Goal: Check status: Check status

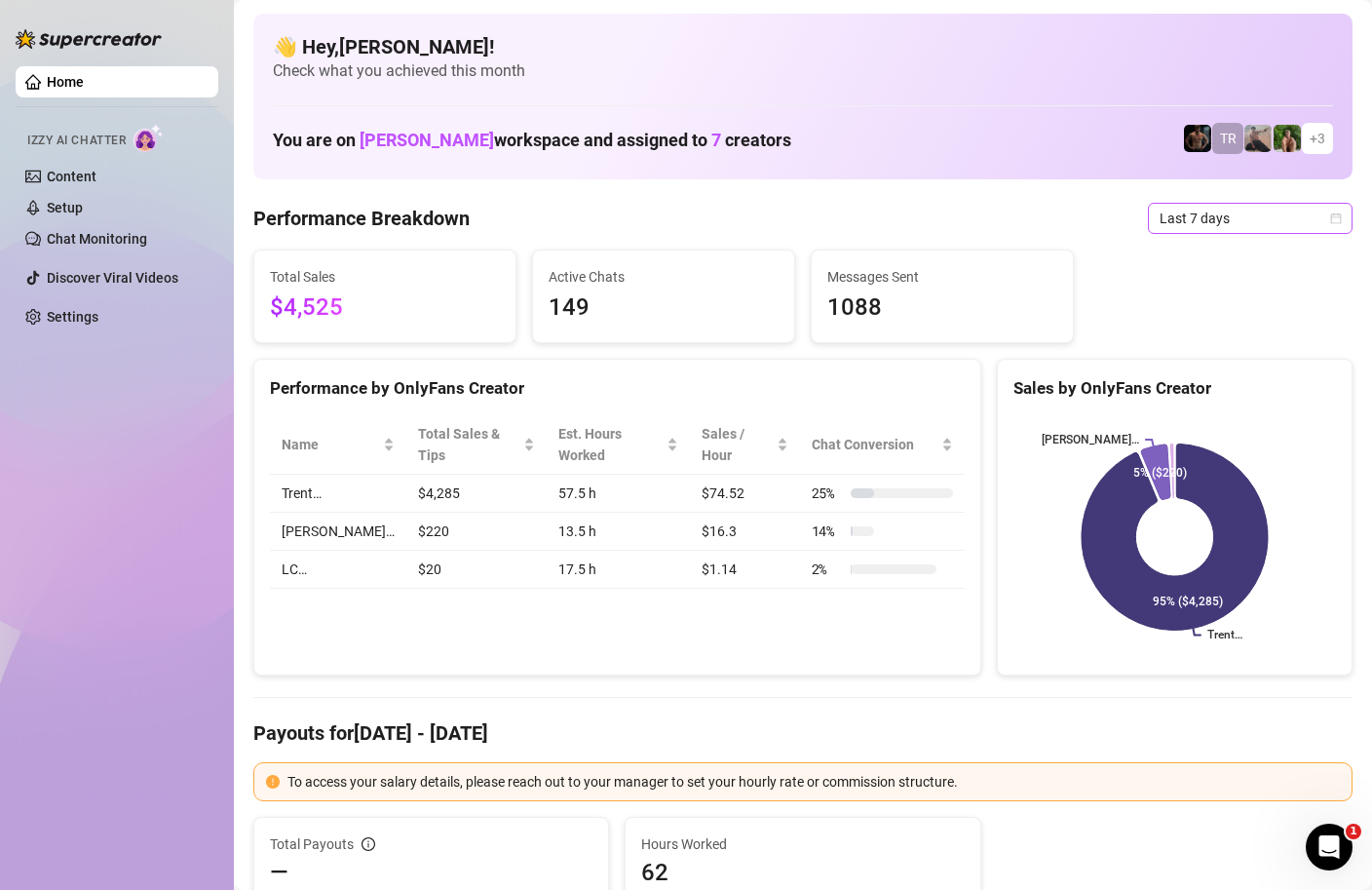
click at [1335, 222] on icon "calendar" at bounding box center [1336, 219] width 12 height 12
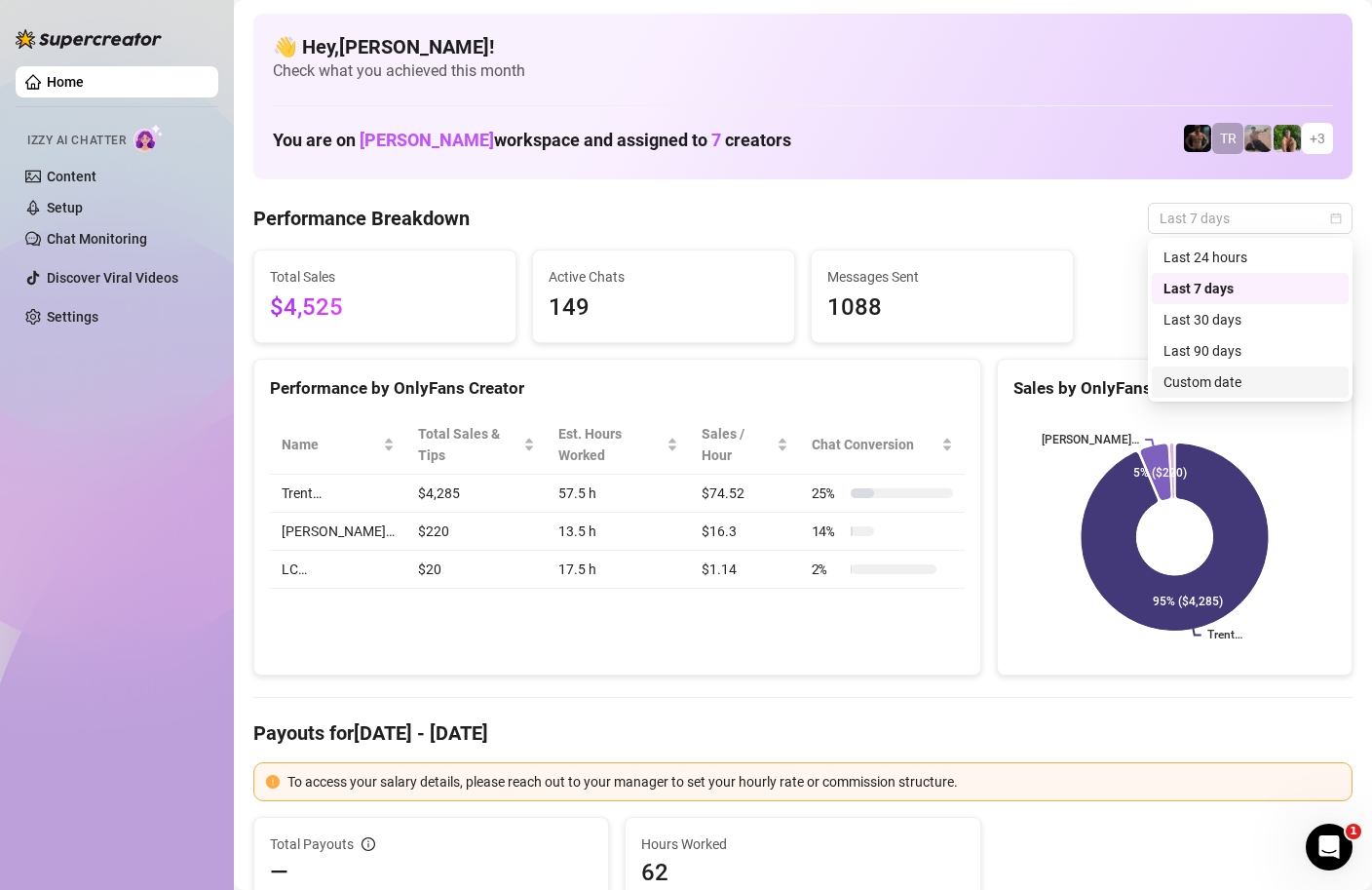
click at [1233, 380] on div "Custom date" at bounding box center [1250, 381] width 174 height 21
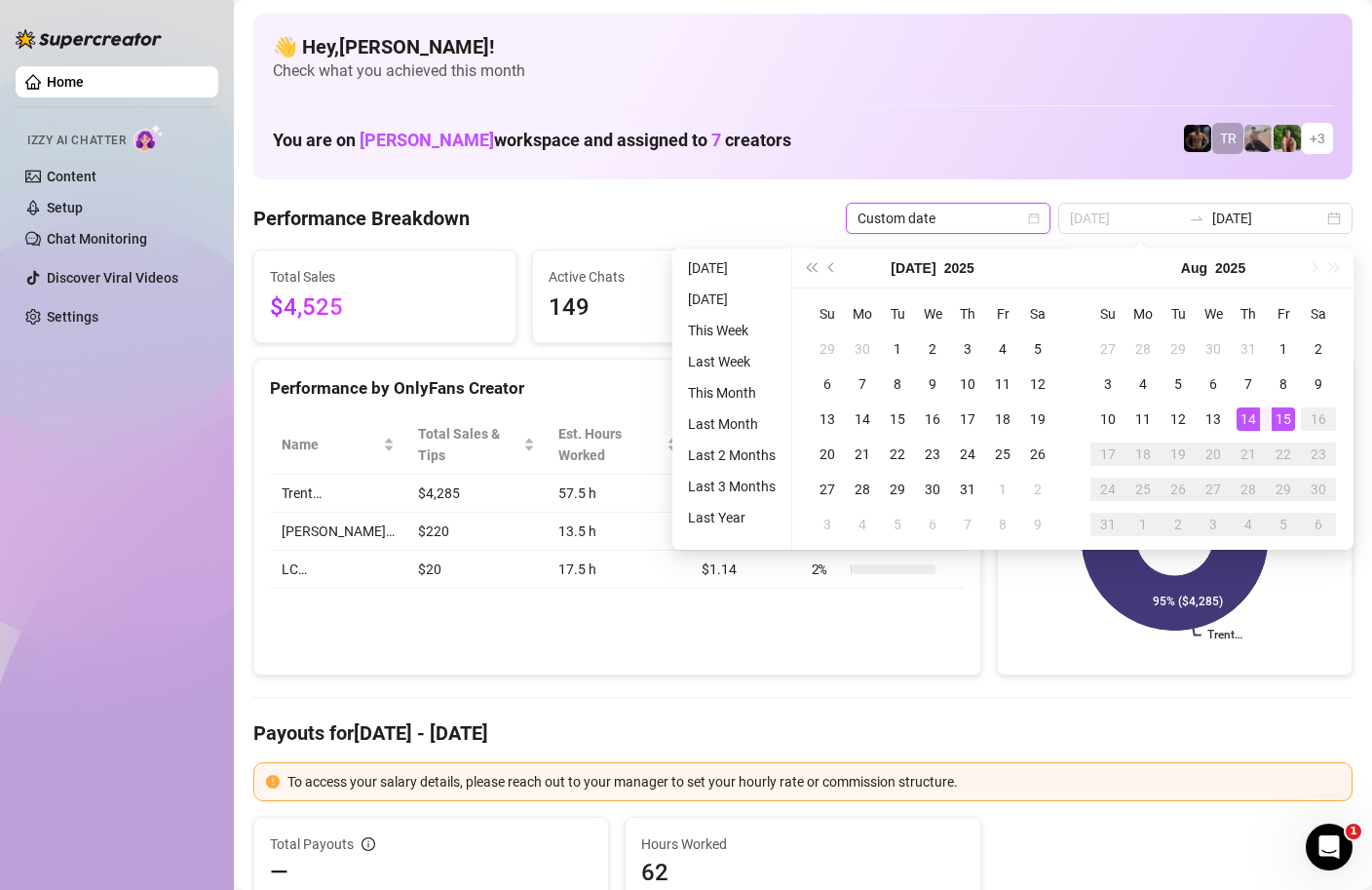
type input "2025-08-15"
click at [1281, 411] on div "15" at bounding box center [1283, 418] width 23 height 23
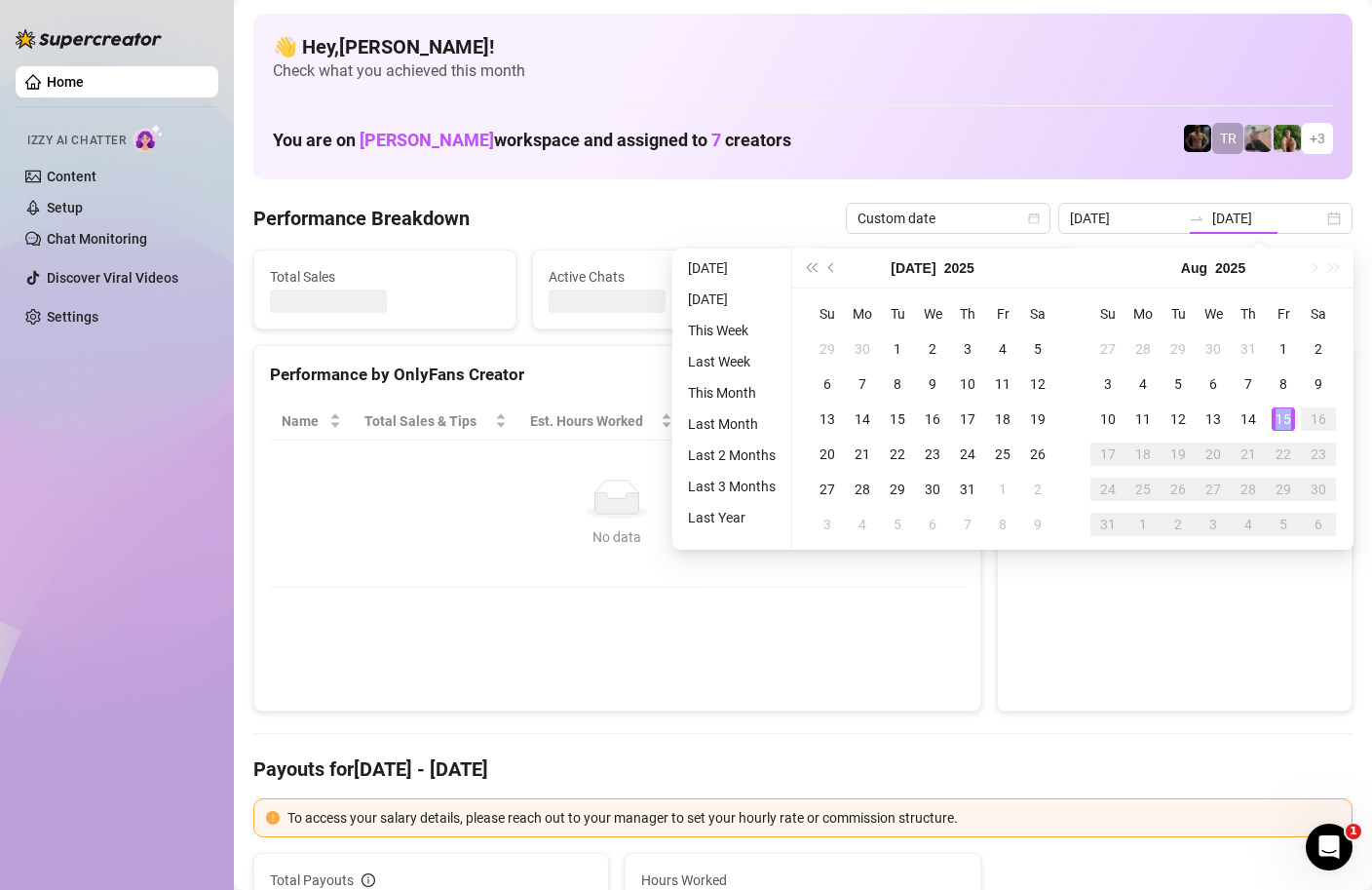
type input "2025-08-15"
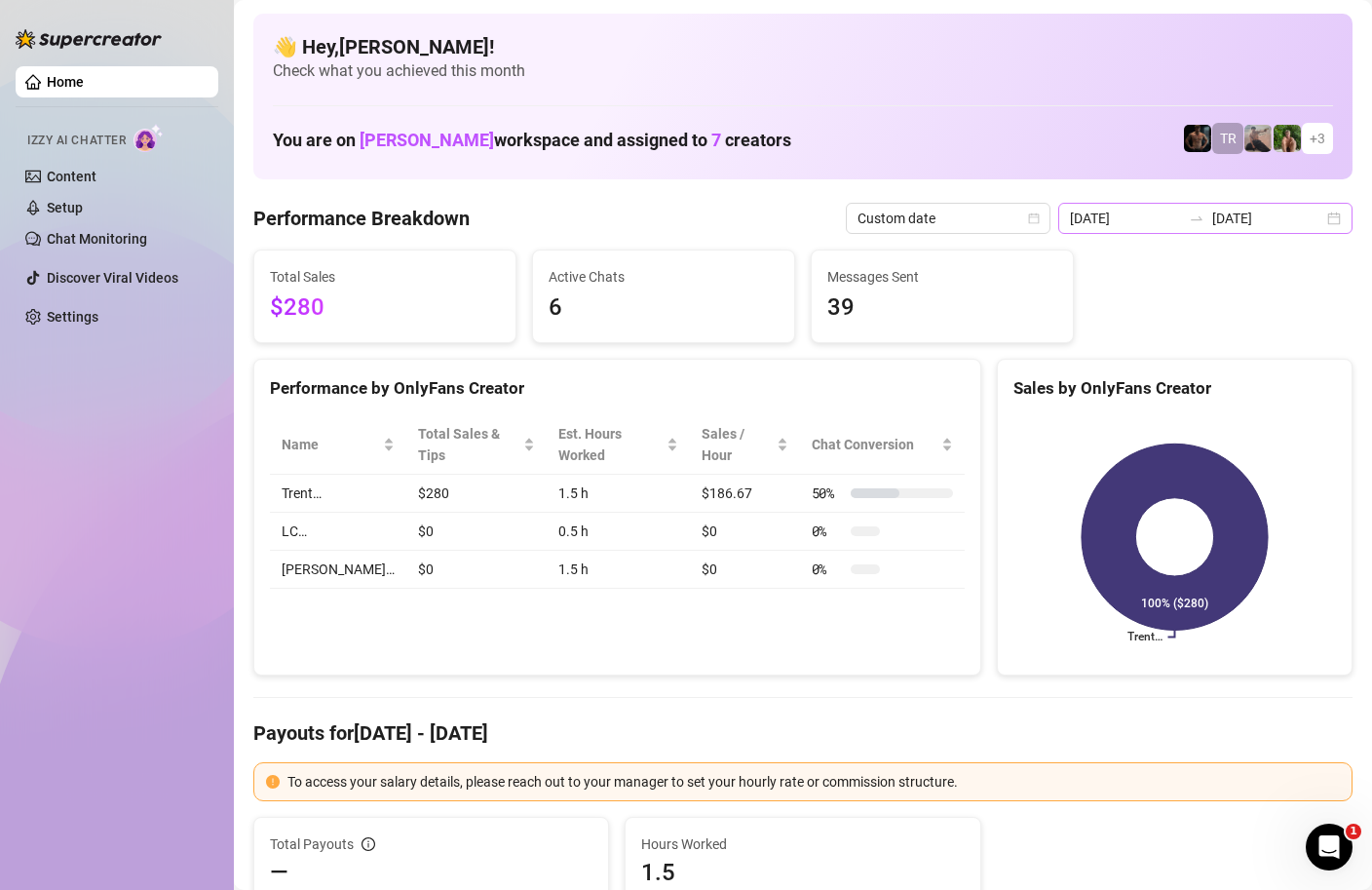
click at [1333, 216] on div "2025-08-15 2025-08-15" at bounding box center [1205, 218] width 294 height 31
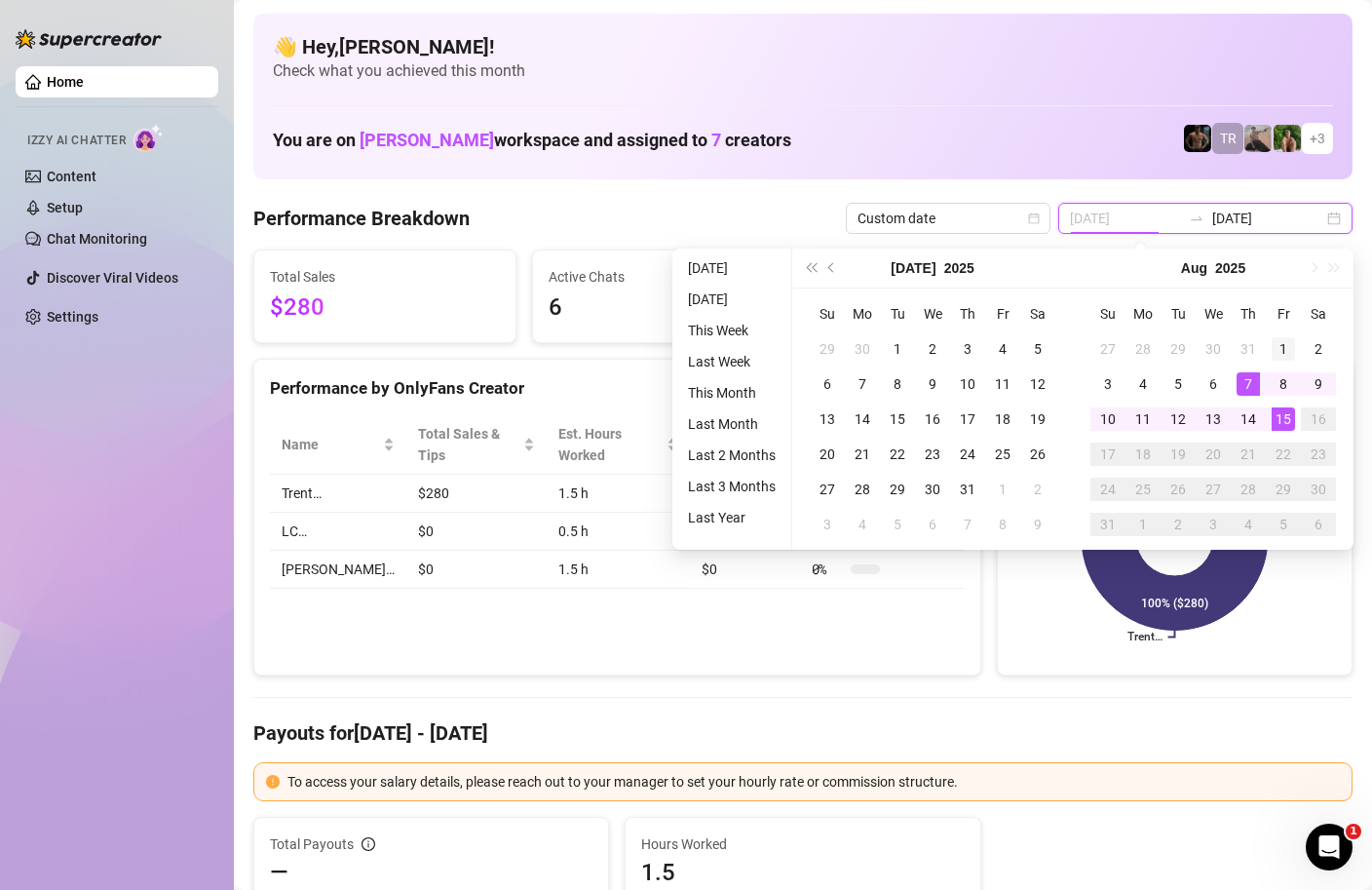
type input "2025-08-01"
click at [1278, 343] on div "1" at bounding box center [1283, 348] width 23 height 23
type input "2025-08-15"
click at [1281, 425] on div "15" at bounding box center [1283, 418] width 23 height 23
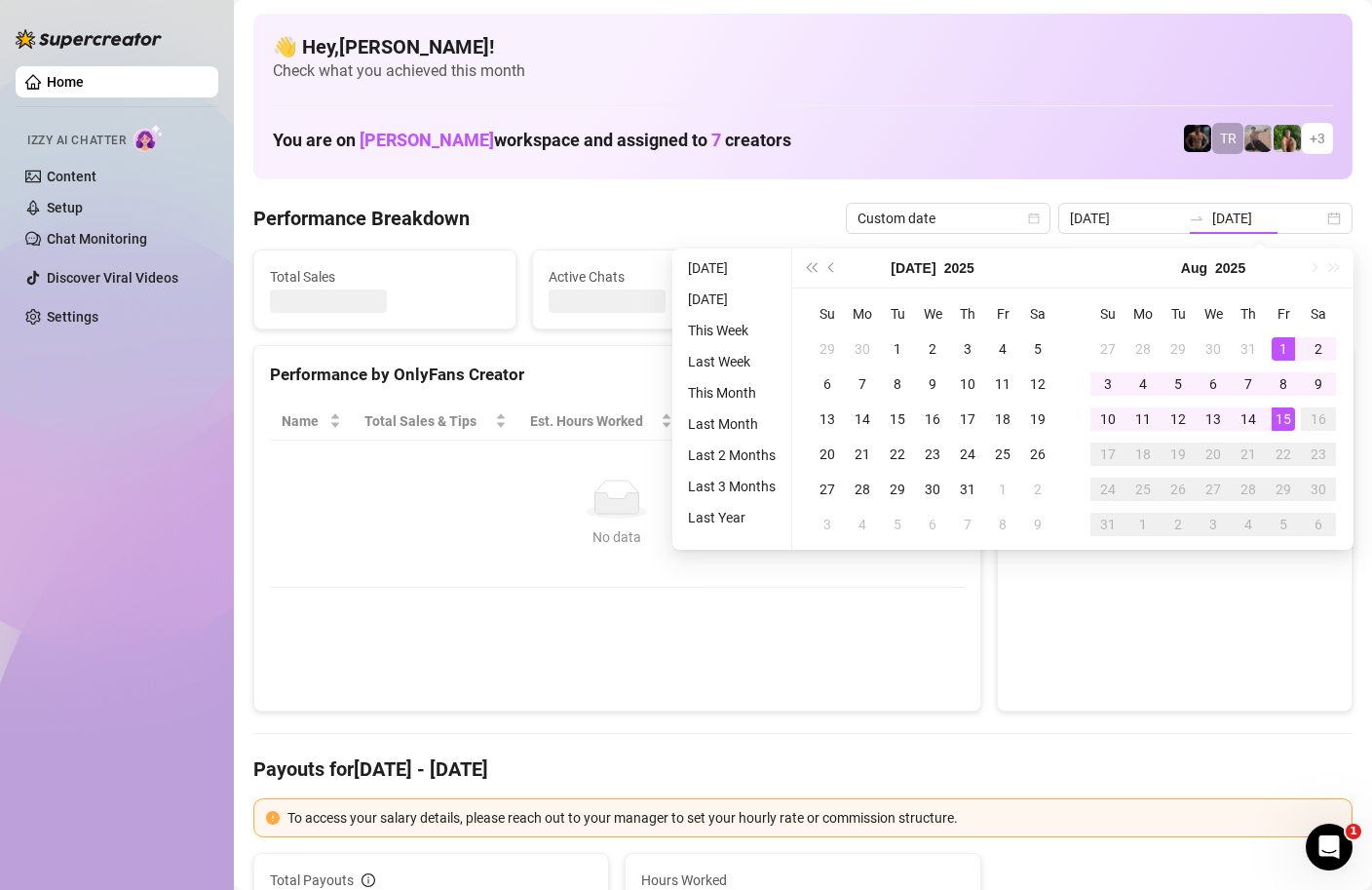
type input "2025-08-01"
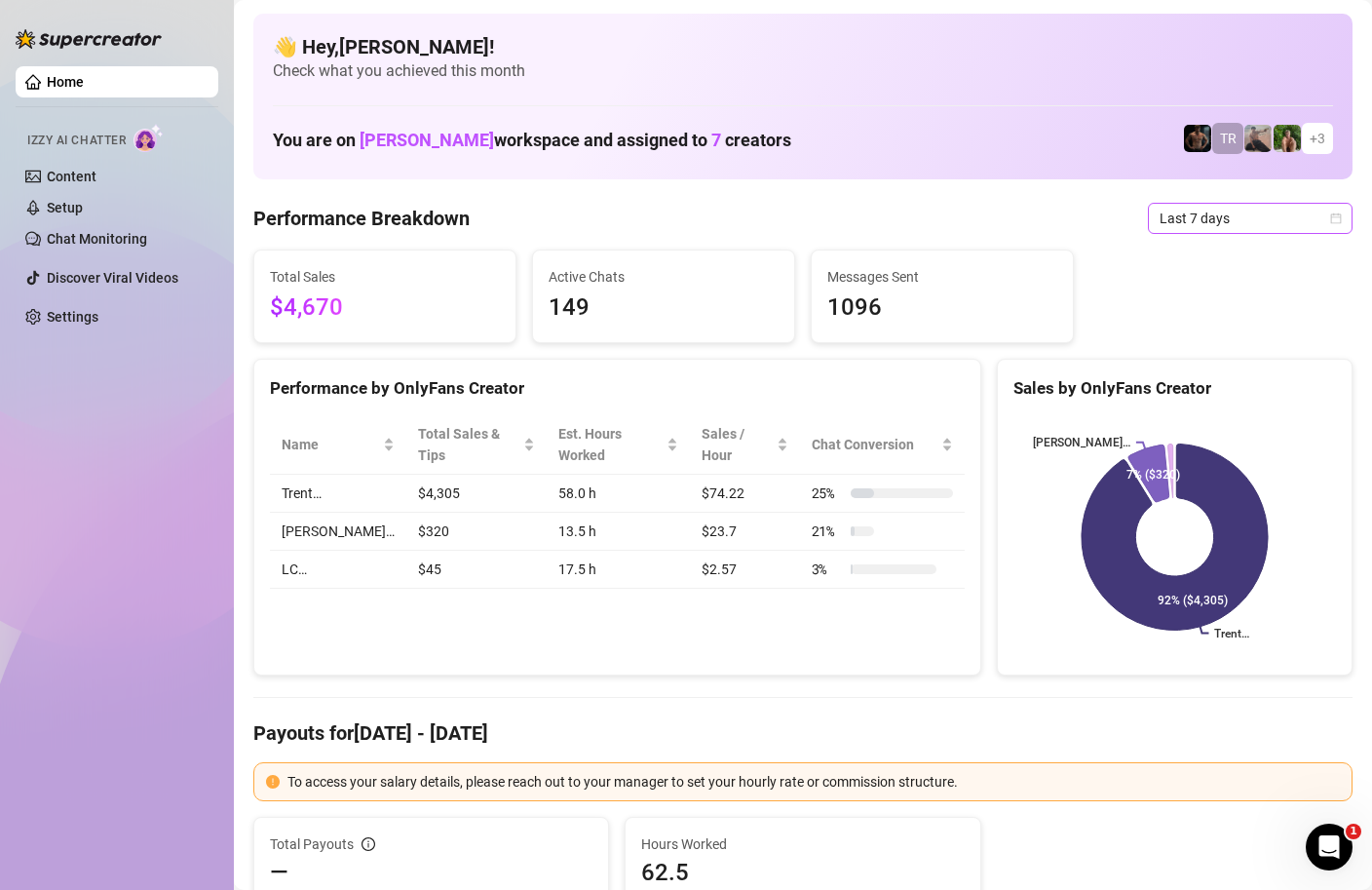
click at [1345, 219] on div "Last 7 days" at bounding box center [1250, 218] width 205 height 31
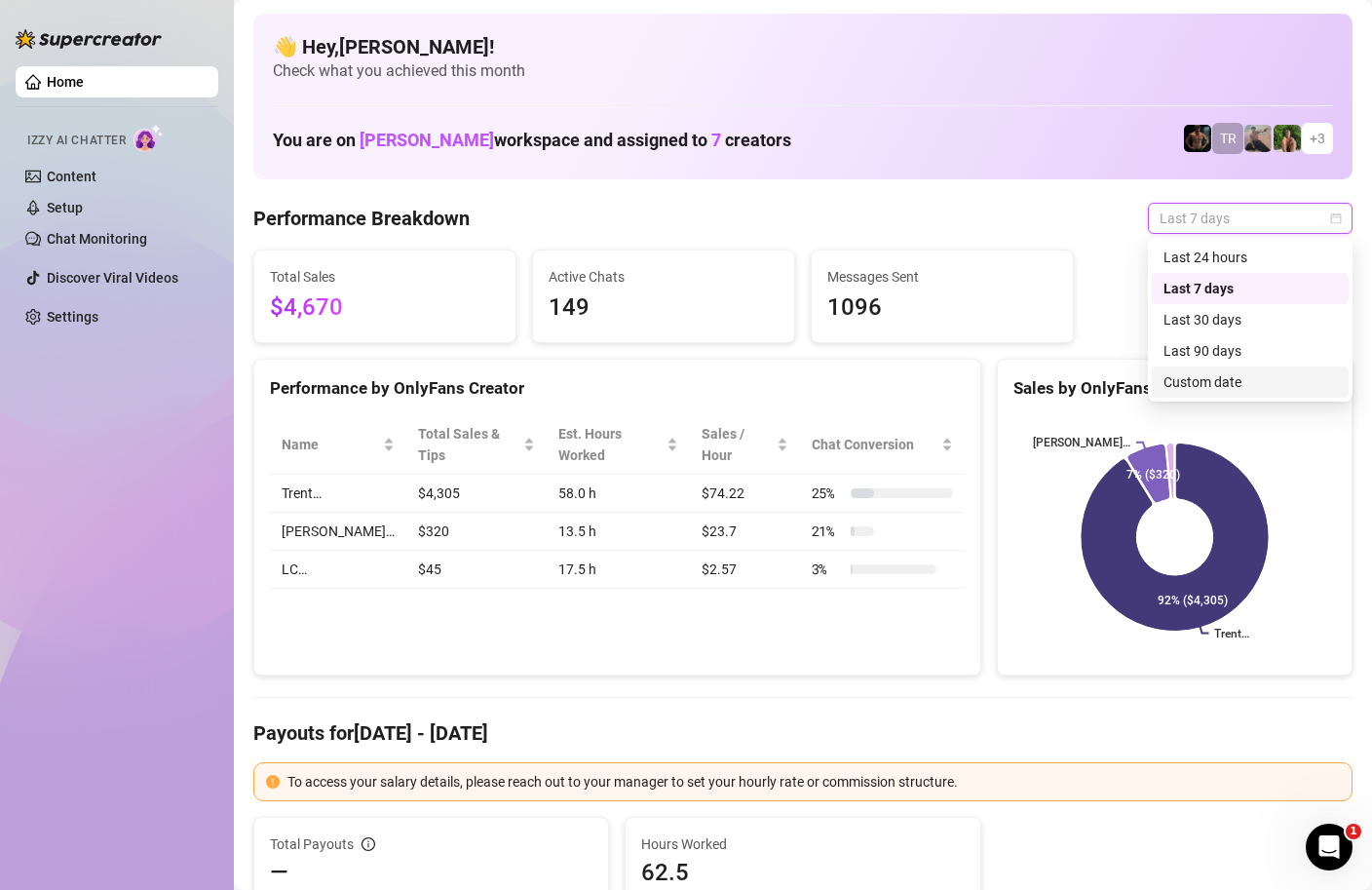
click at [1232, 379] on div "Custom date" at bounding box center [1250, 381] width 174 height 21
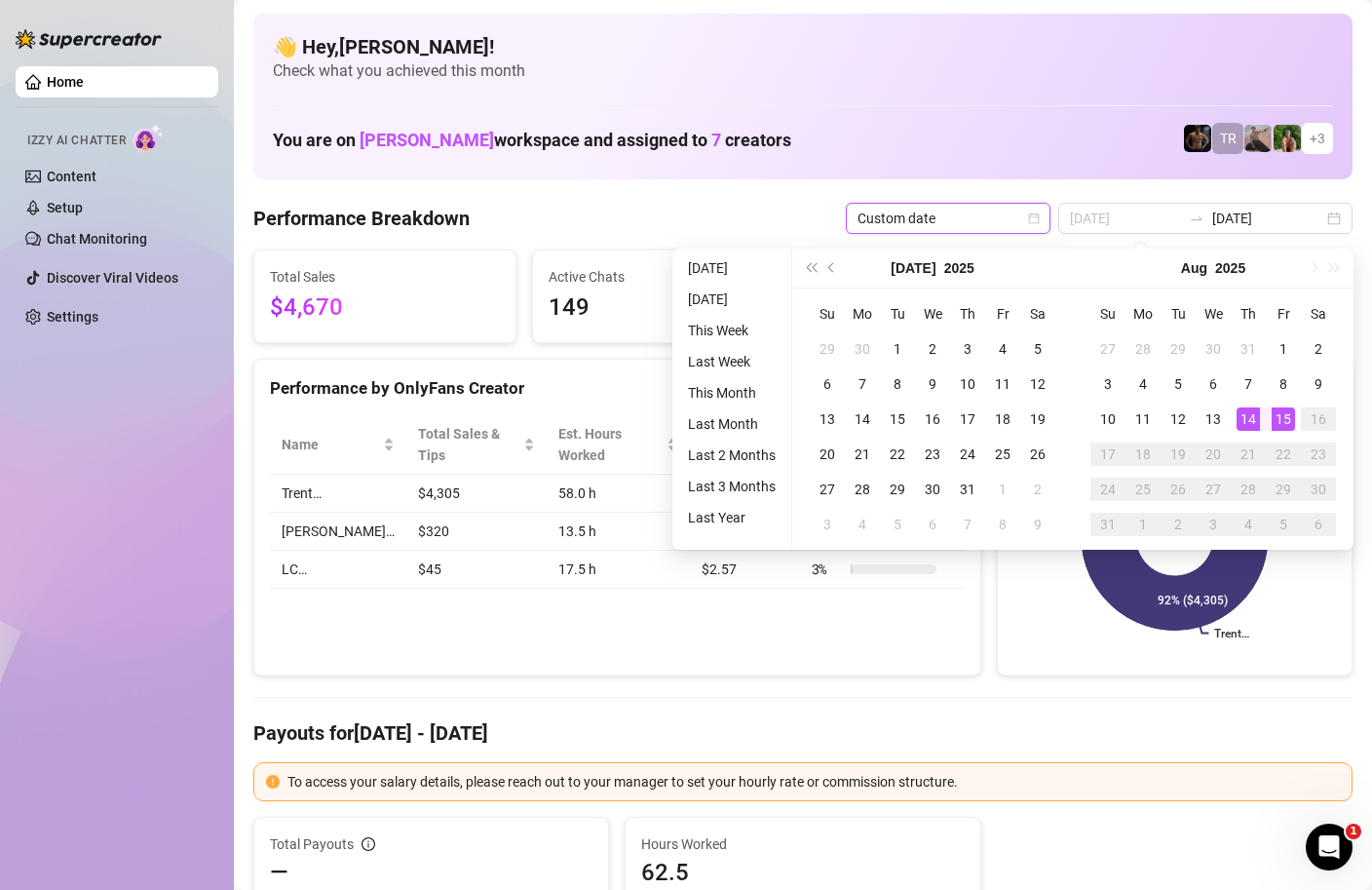
type input "2025-08-15"
click at [1282, 417] on div "15" at bounding box center [1283, 418] width 23 height 23
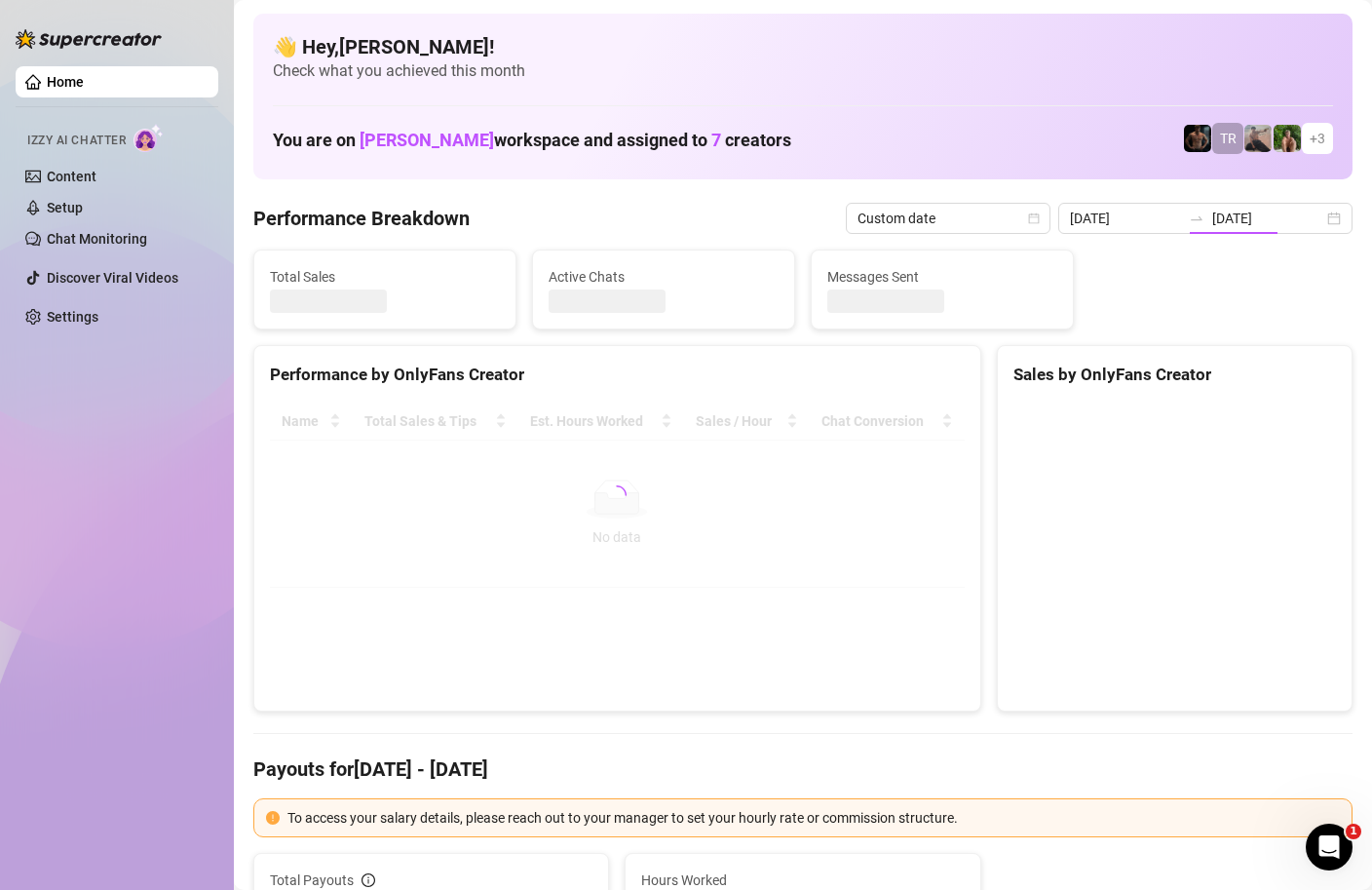
type input "2025-08-15"
